Goal: Task Accomplishment & Management: Complete application form

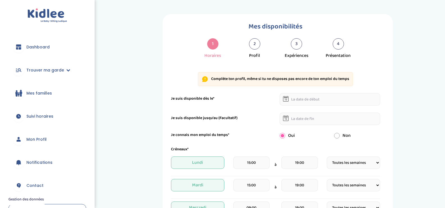
select select "1"
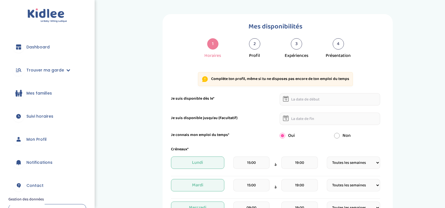
select select "1"
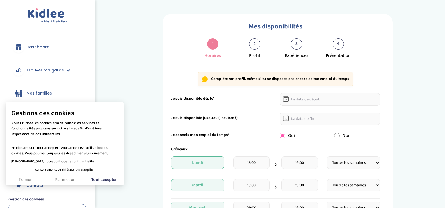
click at [286, 97] on icon at bounding box center [286, 99] width 6 height 6
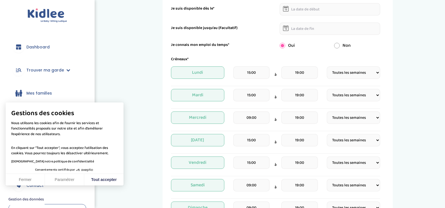
scroll to position [242, 0]
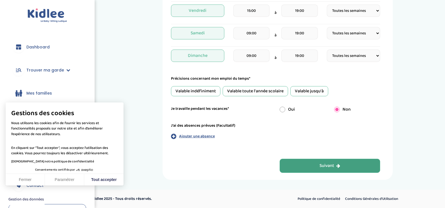
click at [357, 162] on button "Suivant" at bounding box center [330, 165] width 101 height 14
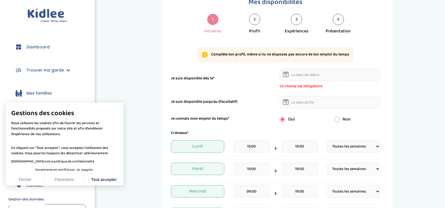
scroll to position [21, 0]
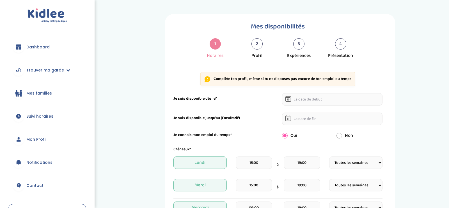
select select "1"
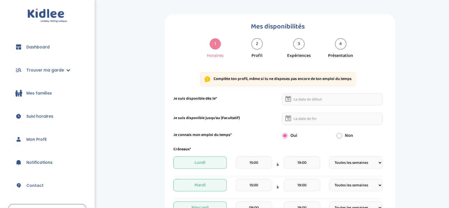
select select "1"
